Goal: Task Accomplishment & Management: Manage account settings

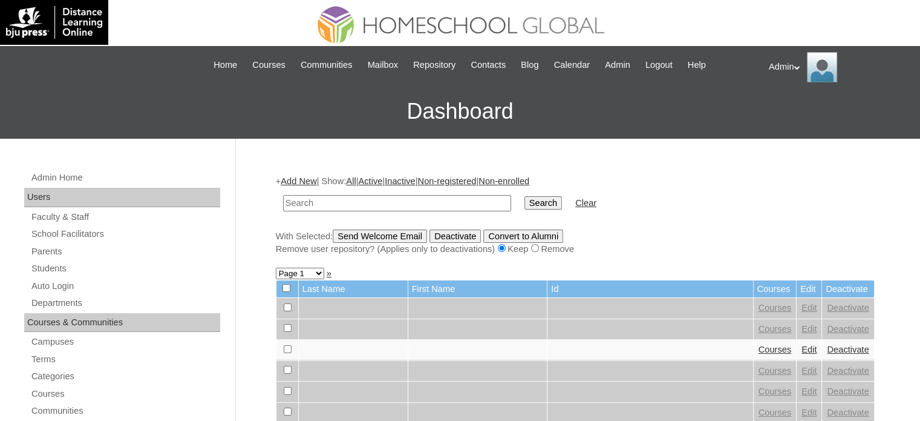
click at [350, 203] on input "text" at bounding box center [397, 203] width 228 height 16
type input "|"
type input "Limin"
click at [525, 198] on input "Search" at bounding box center [544, 202] width 38 height 13
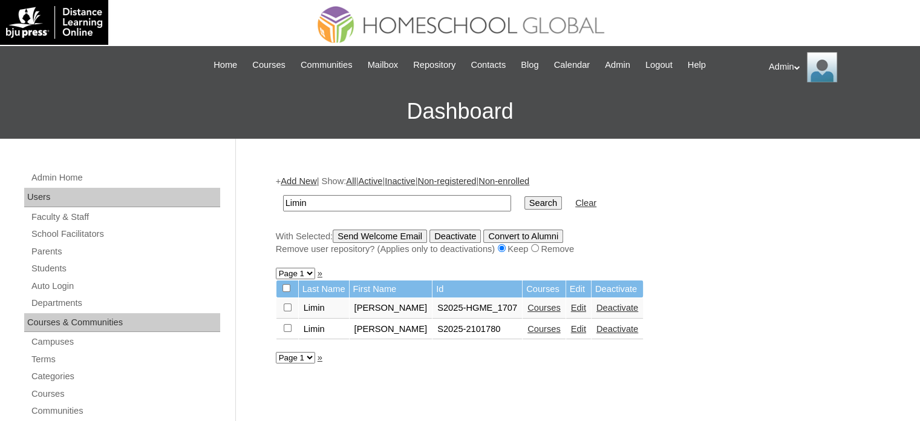
click at [392, 205] on input "Limin" at bounding box center [397, 203] width 228 height 16
click at [525, 203] on input "Search" at bounding box center [544, 202] width 38 height 13
type input "n"
click at [537, 308] on link "Courses" at bounding box center [544, 308] width 33 height 10
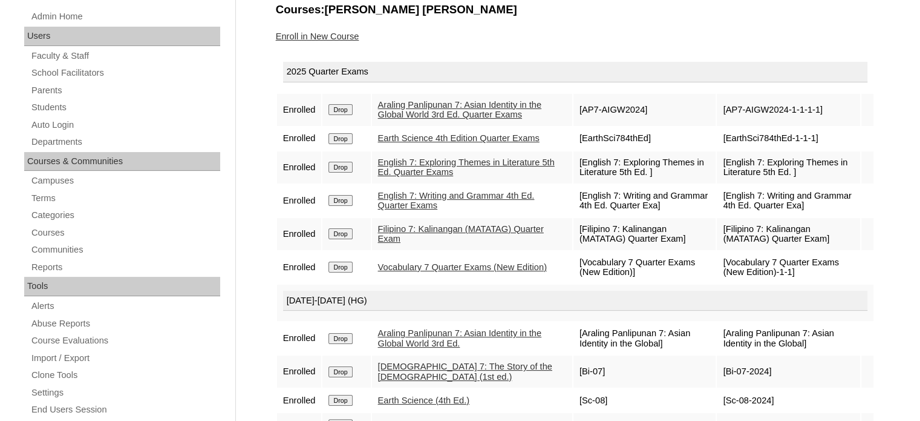
scroll to position [160, 0]
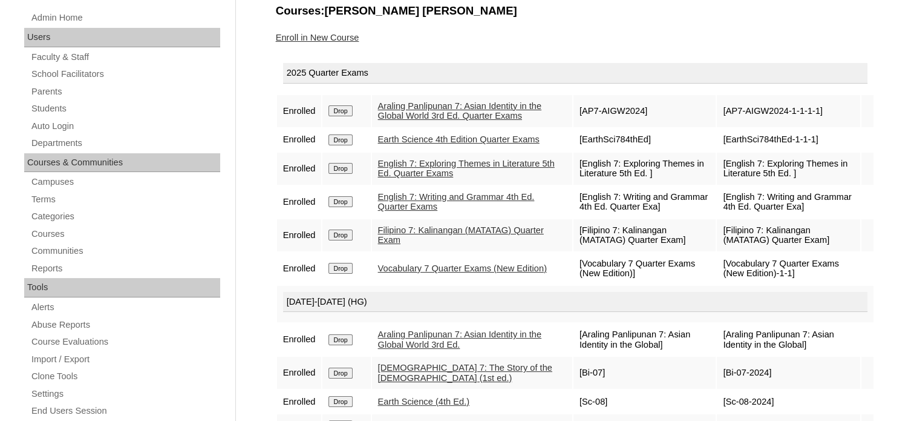
click at [355, 38] on link "Enroll in New Course" at bounding box center [318, 38] width 84 height 10
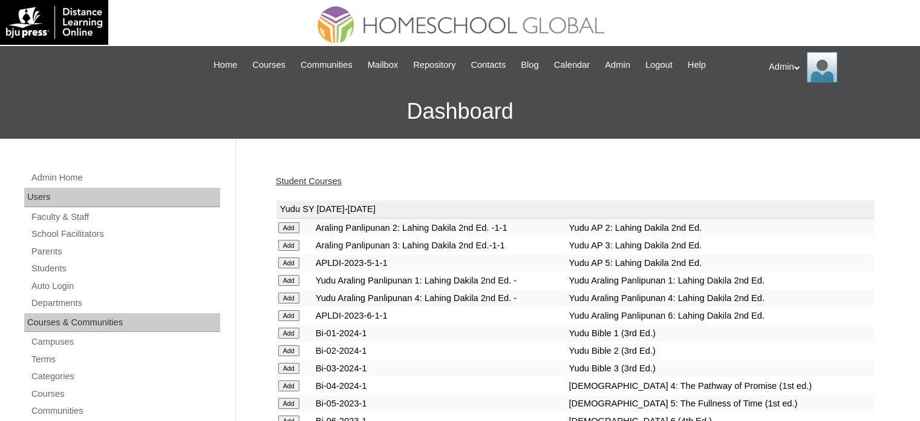
click at [320, 181] on link "Student Courses" at bounding box center [309, 181] width 66 height 10
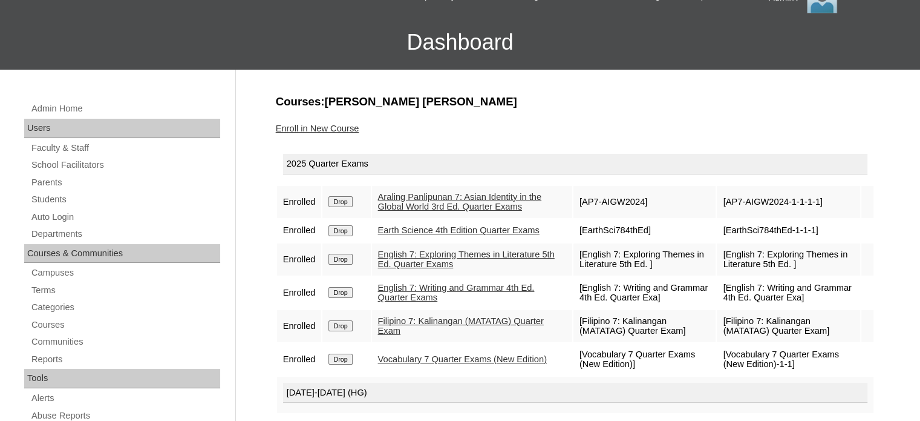
scroll to position [65, 0]
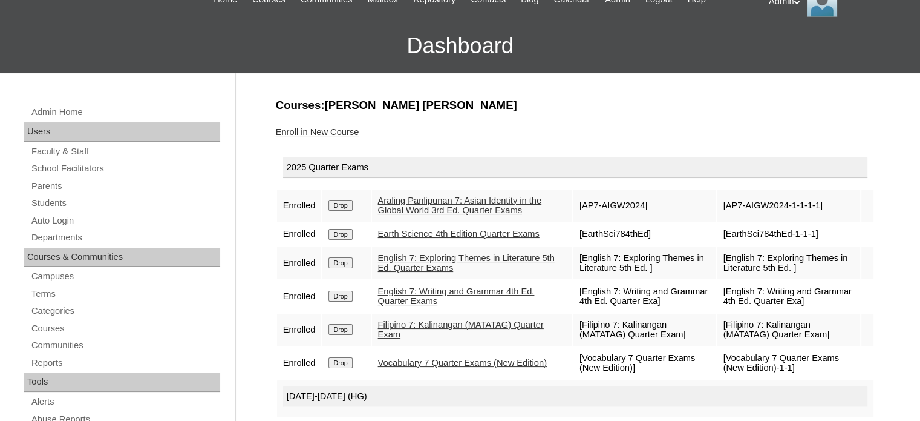
click at [324, 134] on link "Enroll in New Course" at bounding box center [318, 132] width 84 height 10
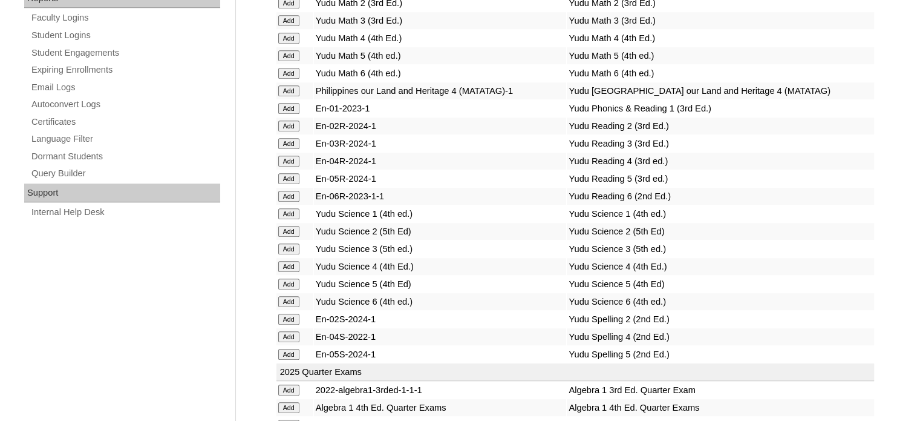
scroll to position [2354, 0]
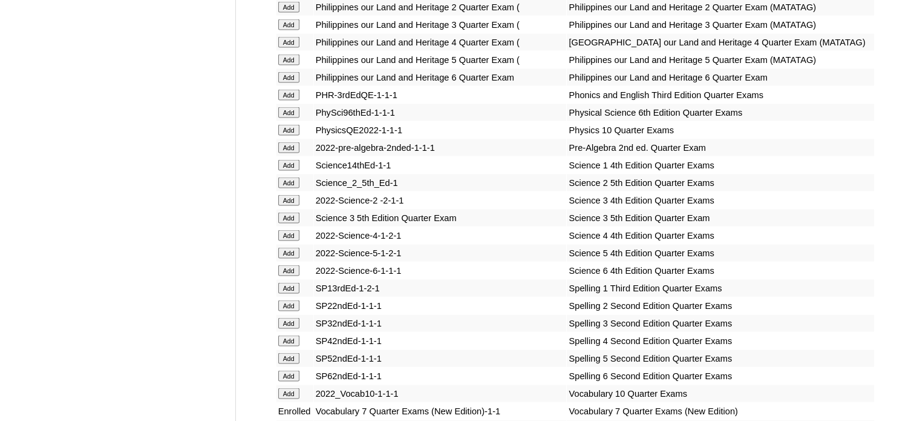
click at [287, 153] on input "Add" at bounding box center [288, 147] width 21 height 11
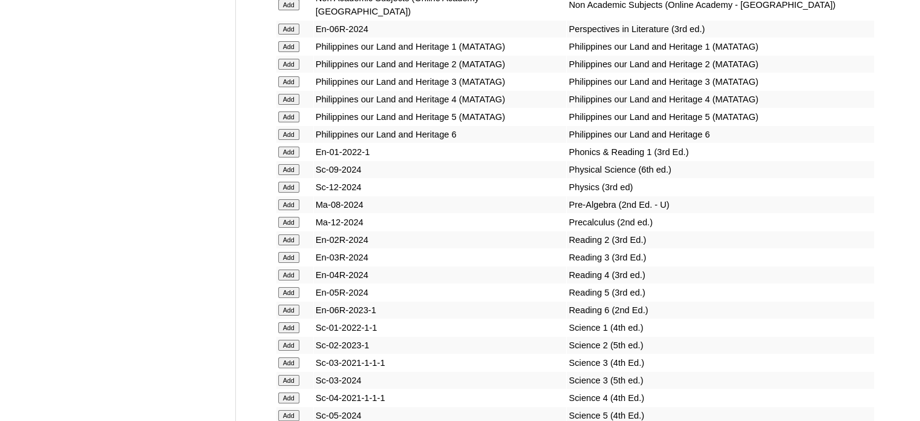
click at [287, 209] on input "Add" at bounding box center [288, 204] width 21 height 11
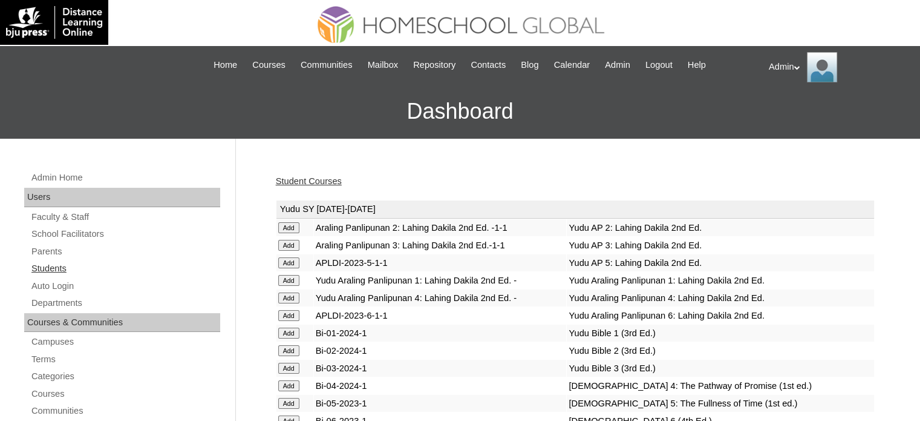
click at [44, 263] on link "Students" at bounding box center [125, 268] width 190 height 15
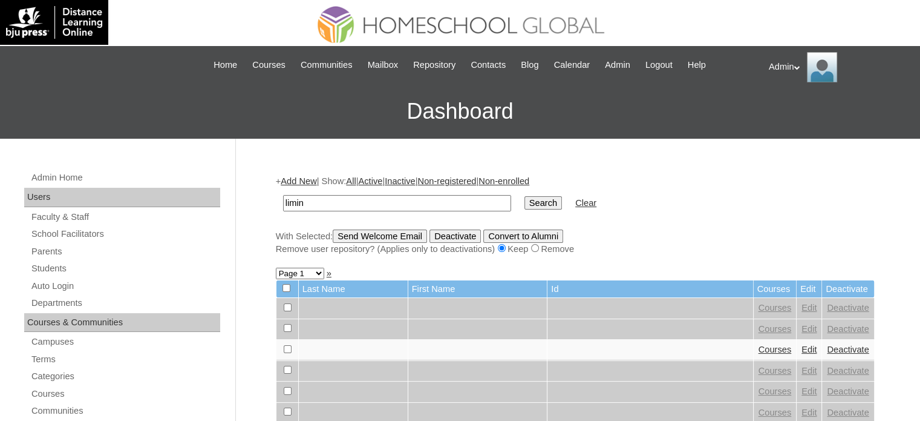
type input "Limin"
click at [525, 198] on input "Search" at bounding box center [544, 202] width 38 height 13
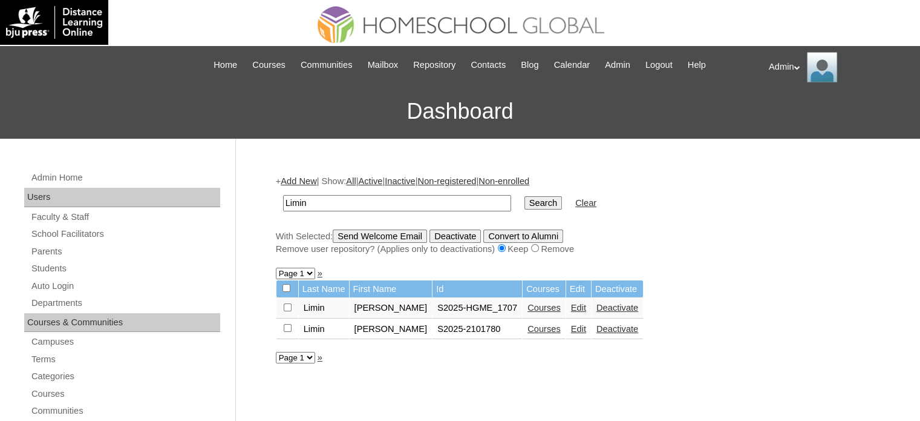
click at [528, 329] on link "Courses" at bounding box center [544, 329] width 33 height 10
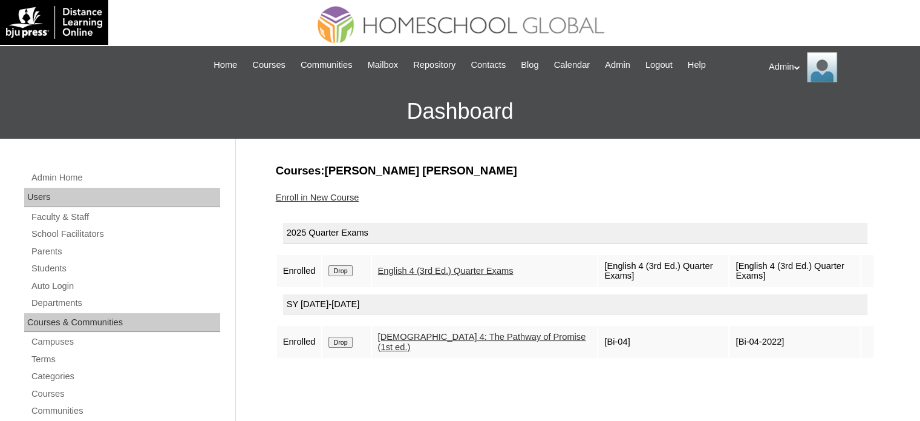
click at [322, 199] on link "Enroll in New Course" at bounding box center [318, 197] width 84 height 10
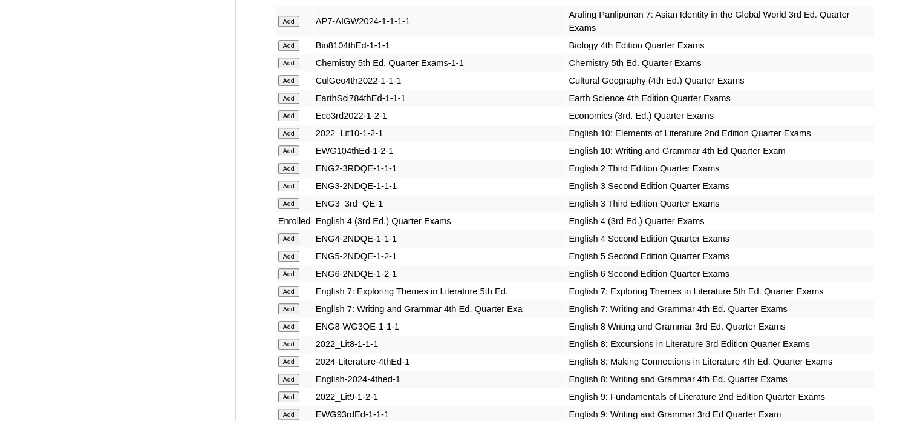
scroll to position [3575, 0]
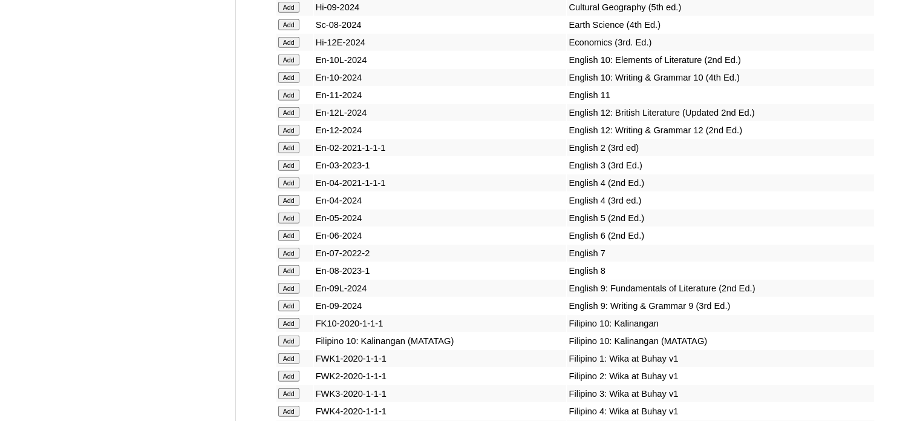
click at [295, 206] on input "Add" at bounding box center [288, 200] width 21 height 11
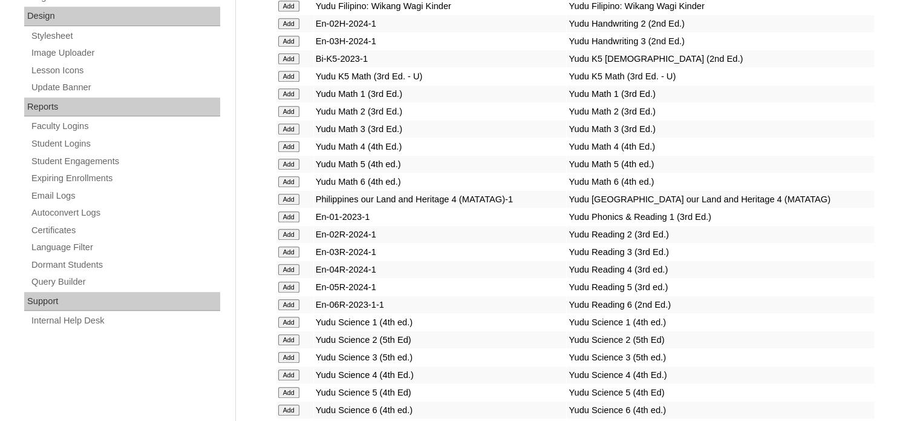
scroll to position [4829, 0]
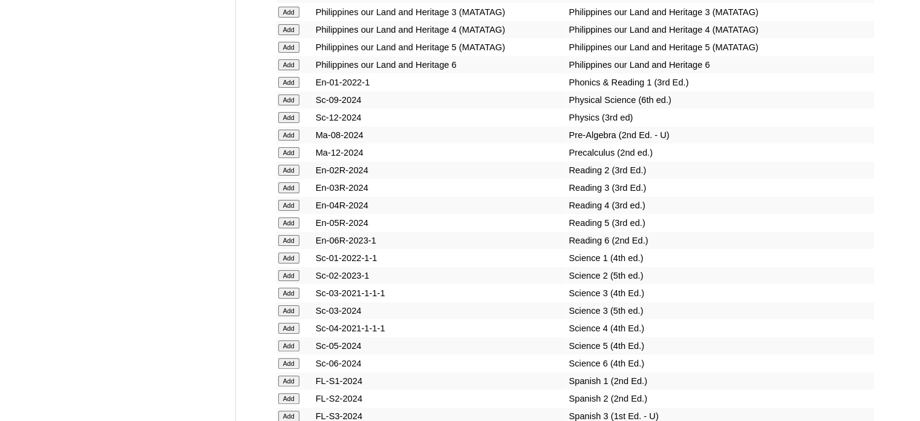
click at [295, 211] on input "Add" at bounding box center [288, 205] width 21 height 11
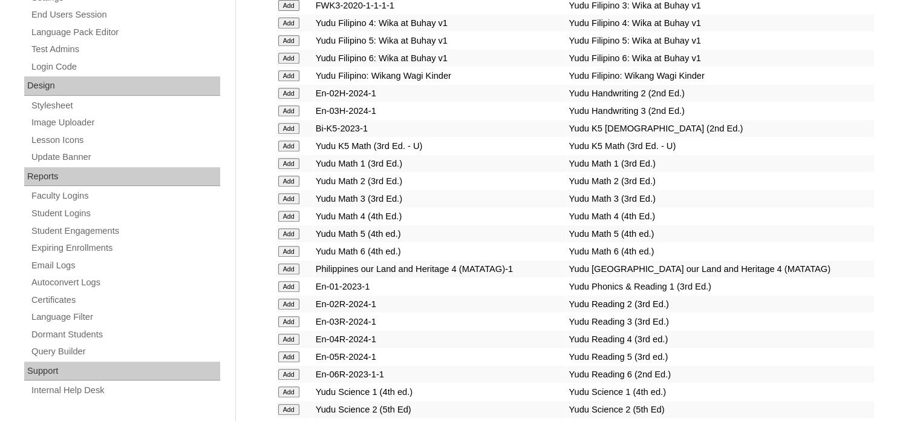
scroll to position [2060, 0]
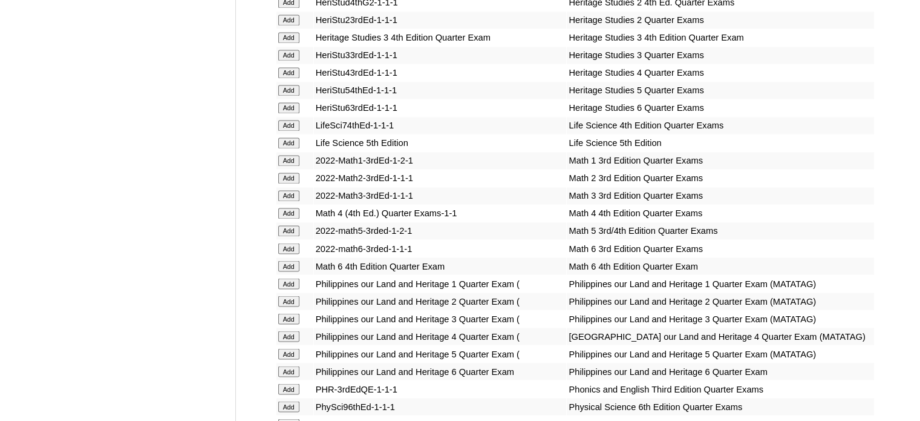
click at [285, 212] on input "Add" at bounding box center [288, 213] width 21 height 11
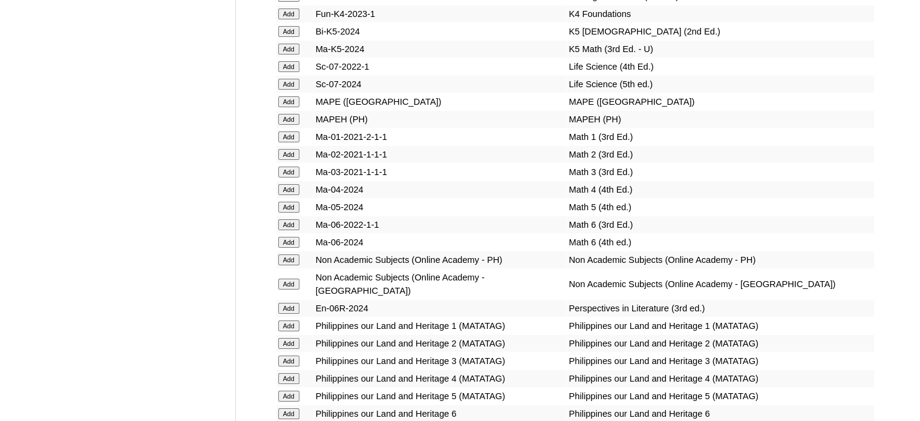
click at [290, 195] on input "Add" at bounding box center [288, 189] width 21 height 11
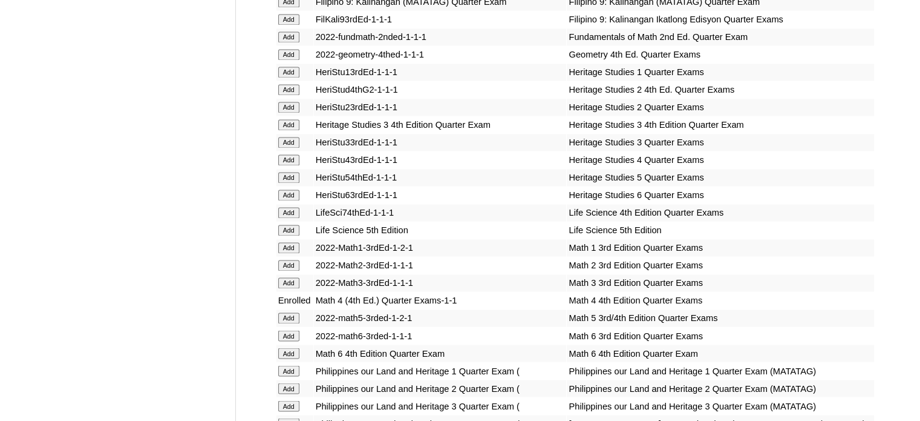
scroll to position [2441, 0]
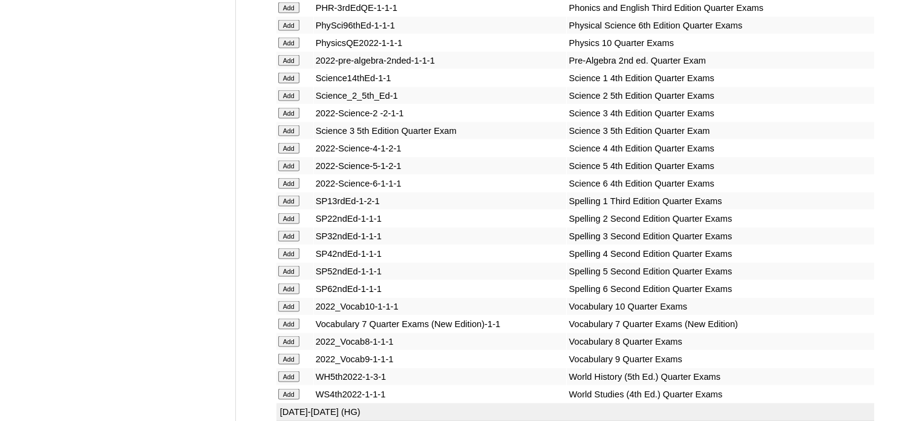
click at [293, 154] on input "Add" at bounding box center [288, 148] width 21 height 11
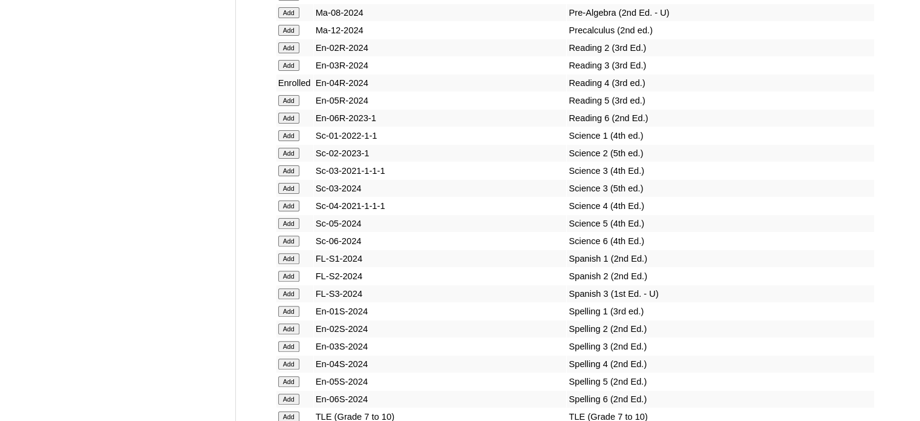
click at [283, 208] on input "Add" at bounding box center [288, 205] width 21 height 11
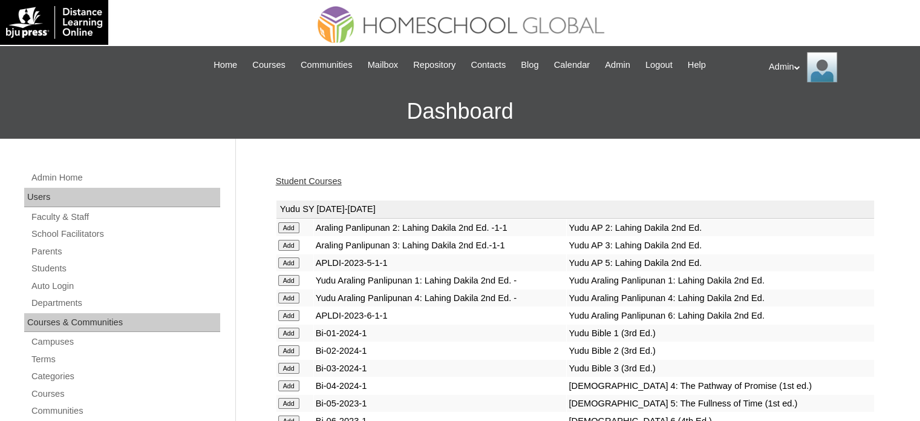
click at [283, 208] on td "Yudu SY [DATE]-[DATE]" at bounding box center [576, 209] width 598 height 18
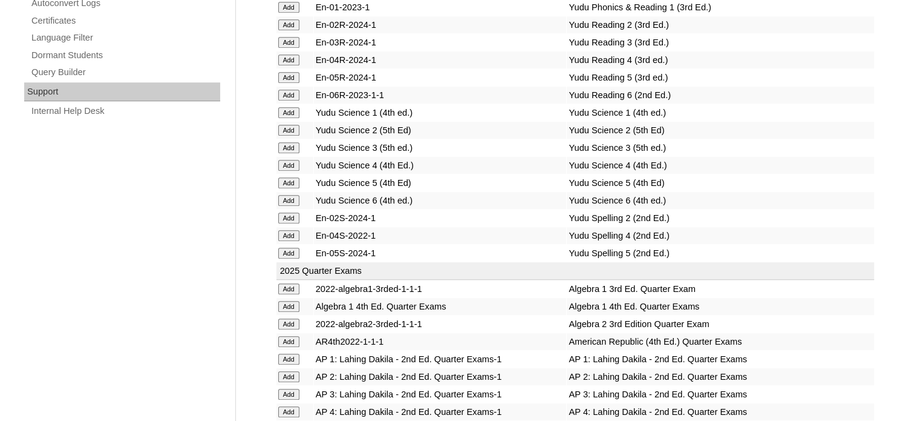
scroll to position [2545, 0]
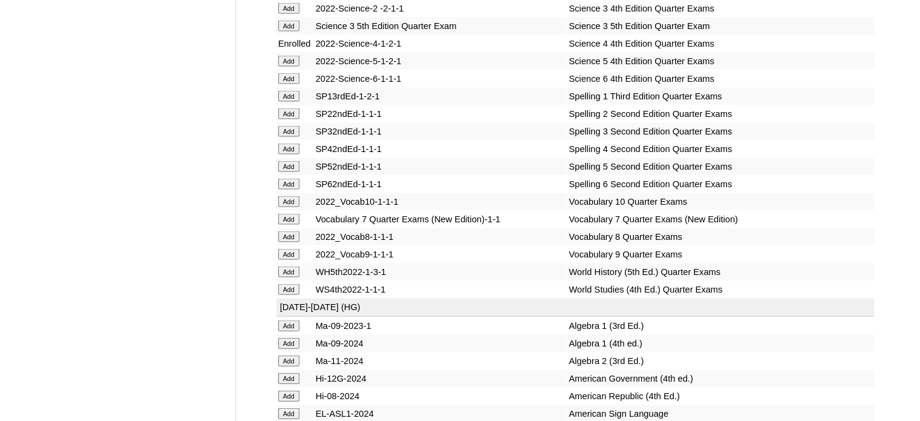
click at [290, 154] on input "Add" at bounding box center [288, 148] width 21 height 11
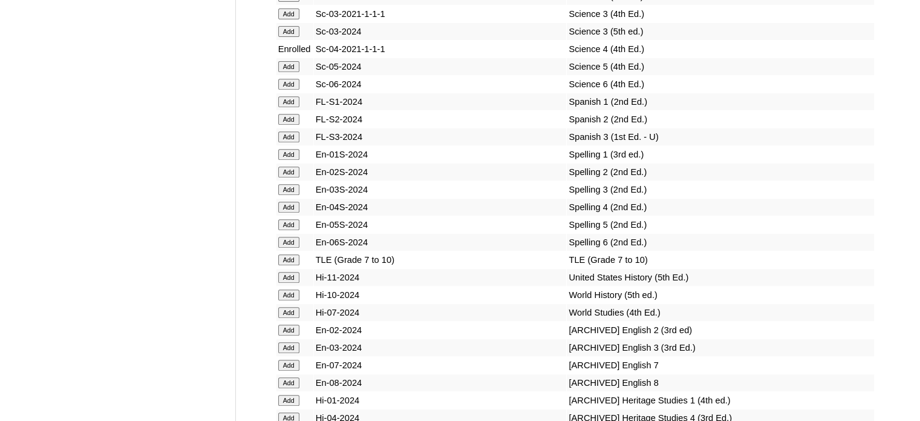
click at [290, 210] on input "Add" at bounding box center [288, 207] width 21 height 11
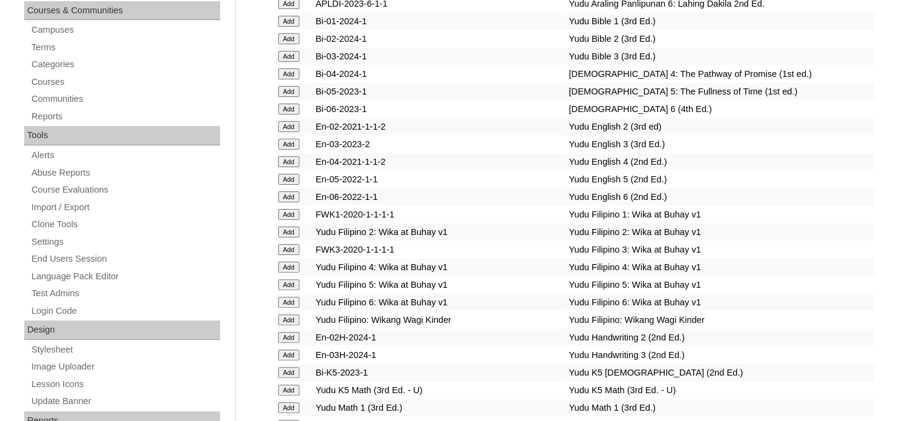
scroll to position [1624, 0]
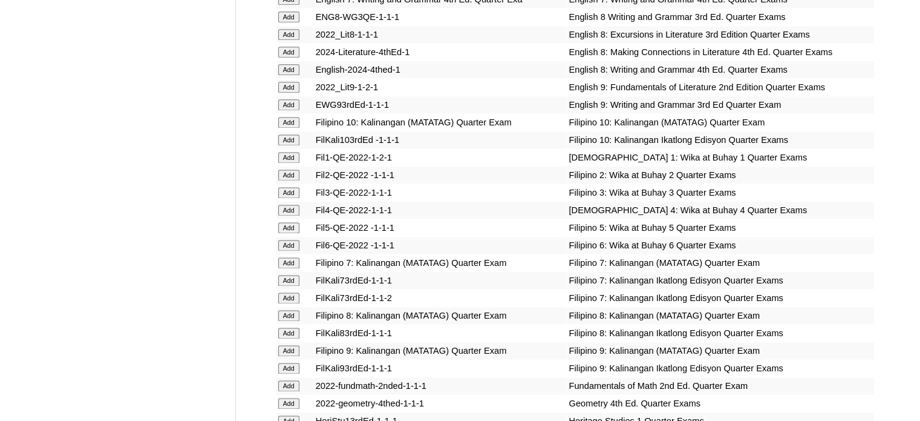
click at [289, 212] on input "Add" at bounding box center [288, 210] width 21 height 11
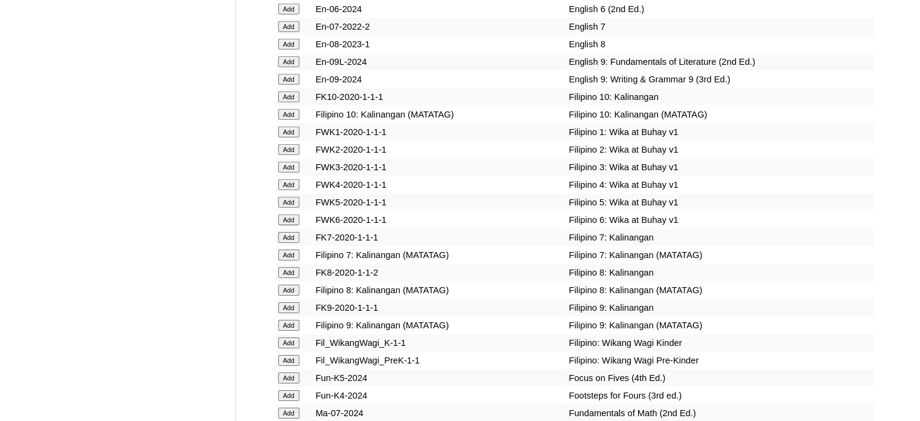
click at [289, 190] on input "Add" at bounding box center [288, 184] width 21 height 11
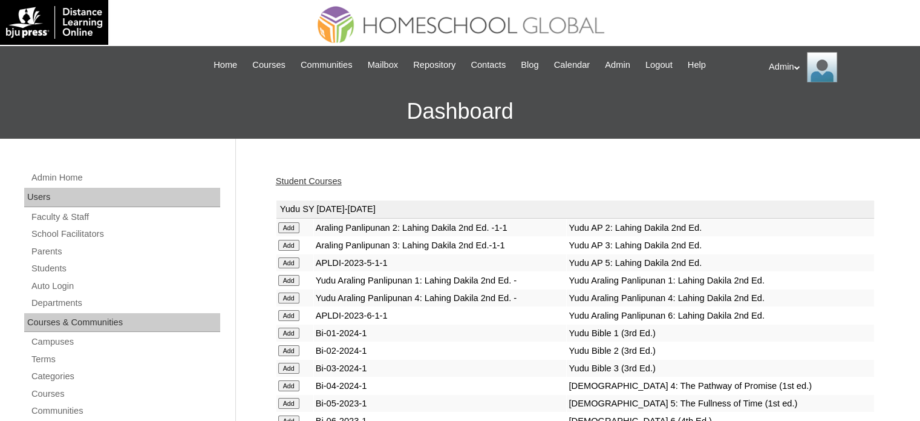
scroll to position [1027, 0]
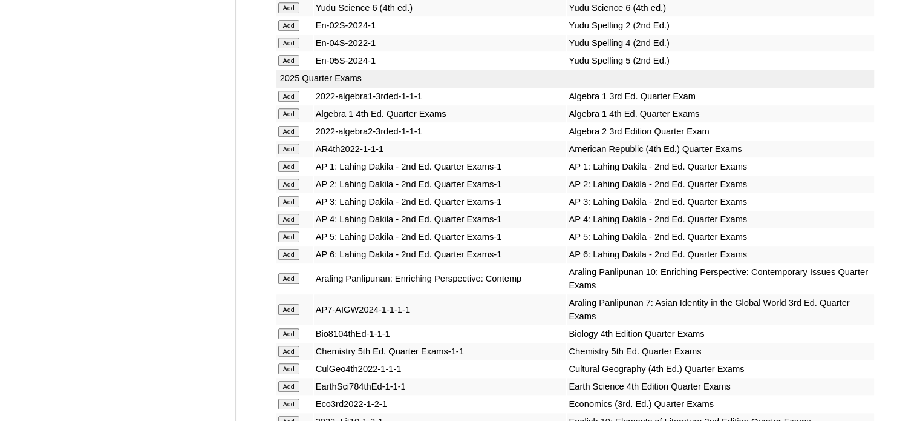
click at [283, 214] on input "Add" at bounding box center [288, 219] width 21 height 11
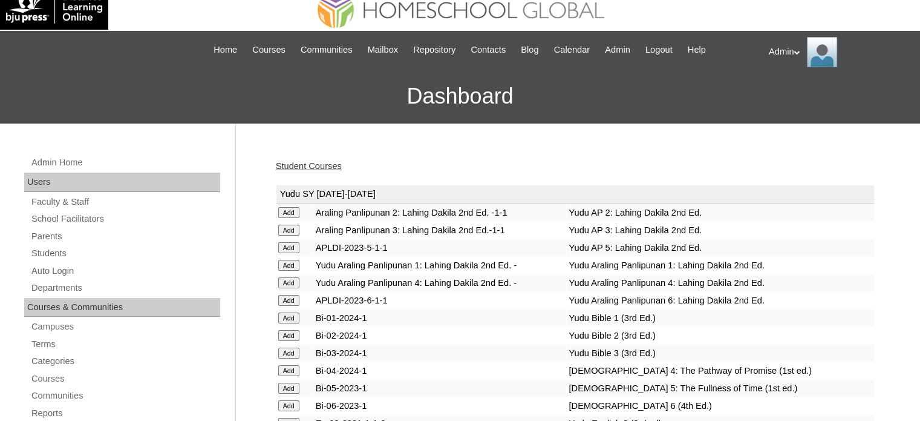
scroll to position [2895, 0]
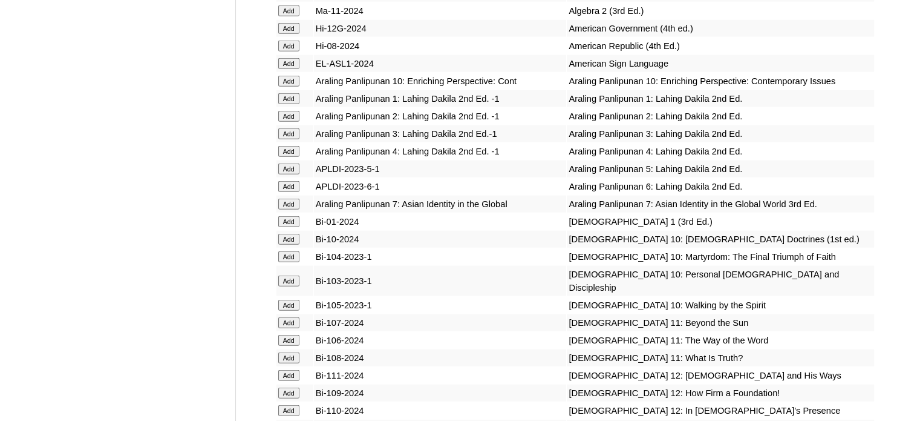
click at [283, 157] on input "Add" at bounding box center [288, 151] width 21 height 11
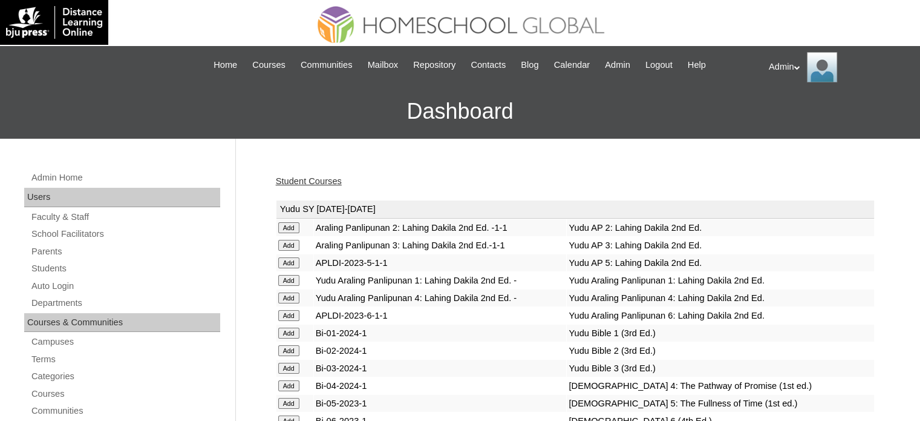
click at [307, 180] on link "Student Courses" at bounding box center [309, 181] width 66 height 10
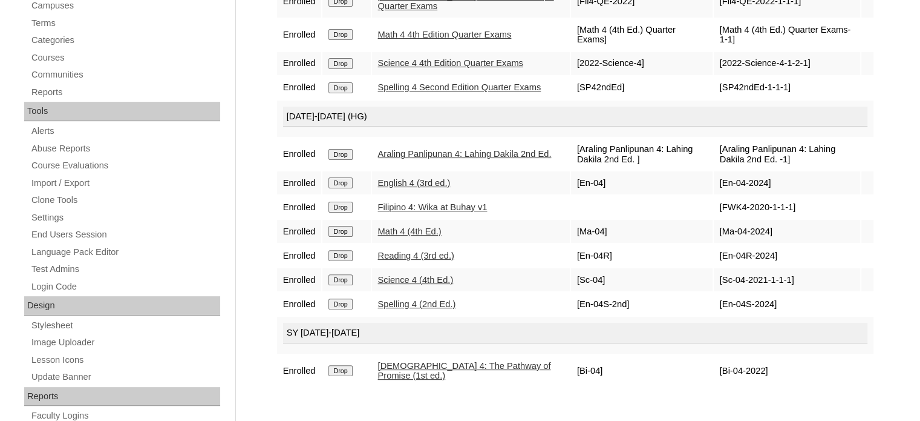
scroll to position [336, 0]
click at [338, 375] on input "Drop" at bounding box center [341, 369] width 24 height 11
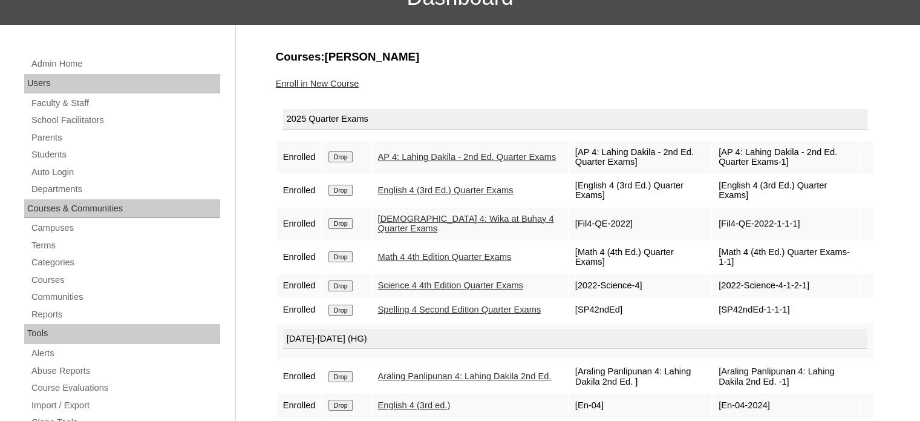
scroll to position [113, 0]
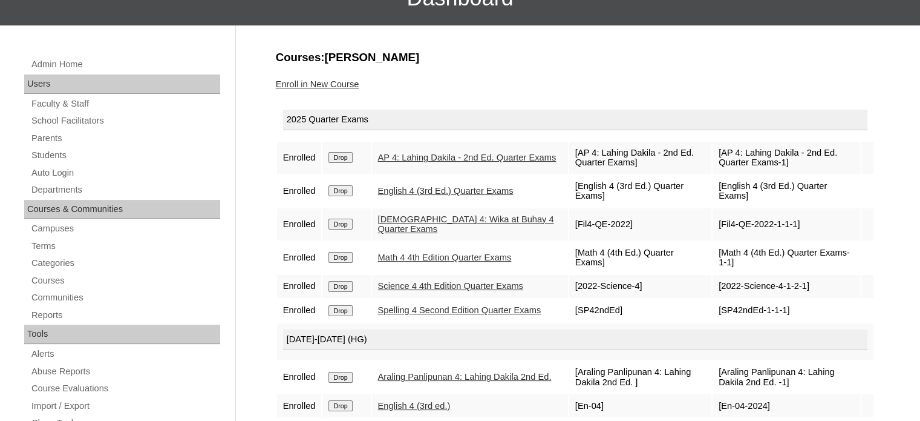
click at [337, 82] on link "Enroll in New Course" at bounding box center [318, 84] width 84 height 10
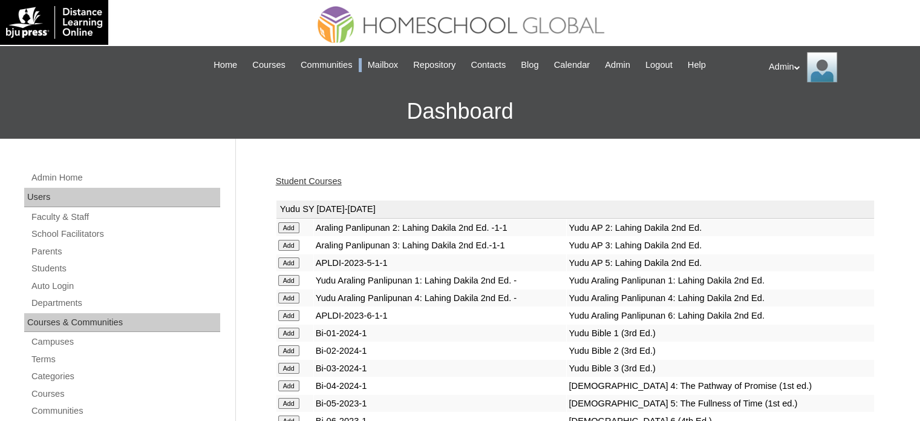
click at [337, 82] on div "|N|Staff|| Skip to Main Content Skip to Sub Navigation Home Courses Communities…" at bounding box center [460, 65] width 606 height 38
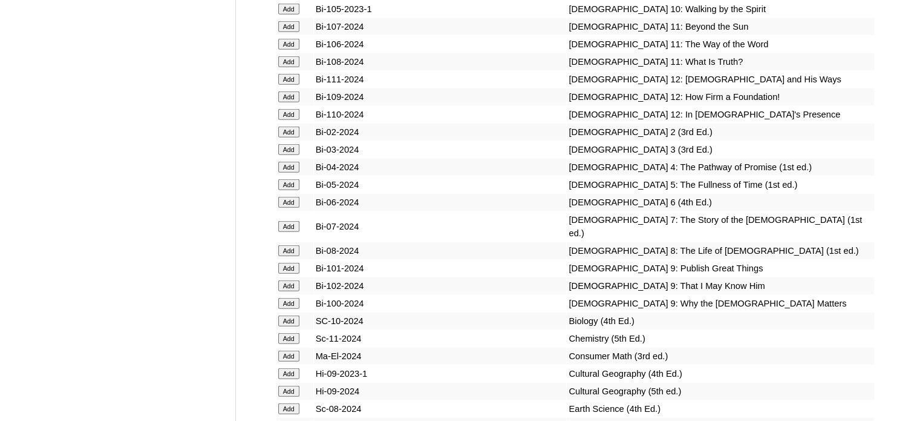
click at [289, 172] on input "Add" at bounding box center [288, 167] width 21 height 11
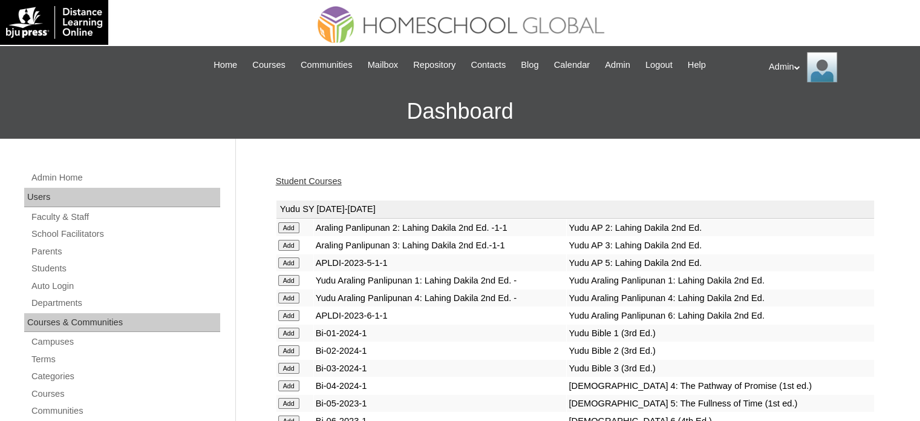
click at [315, 176] on link "Student Courses" at bounding box center [309, 181] width 66 height 10
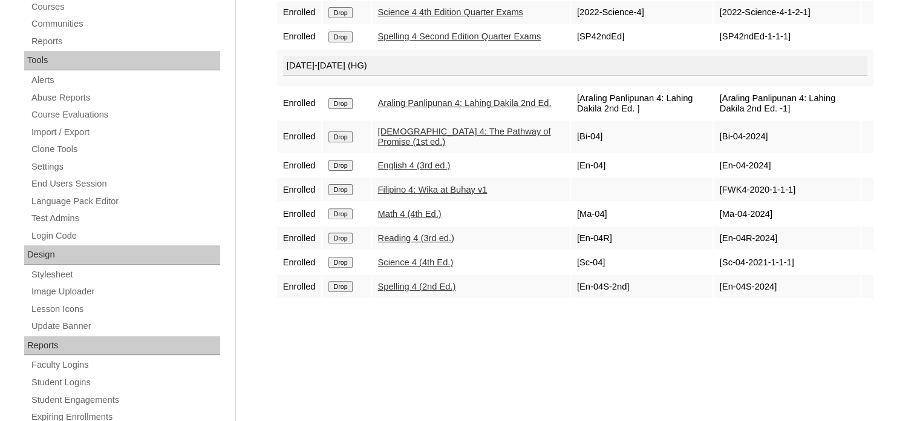
scroll to position [387, 0]
